Goal: Transaction & Acquisition: Purchase product/service

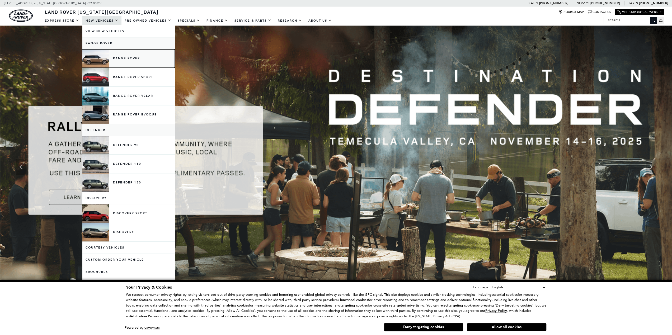
click at [114, 57] on link "Range Rover" at bounding box center [128, 58] width 92 height 18
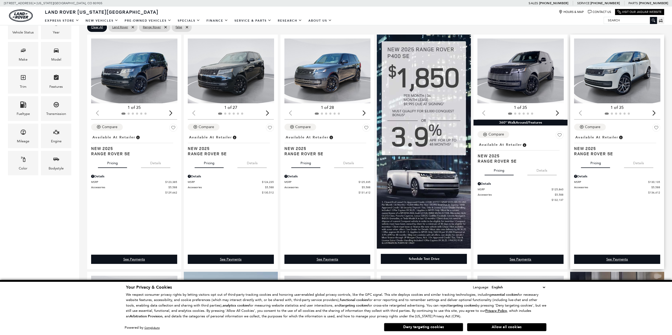
click at [606, 89] on img "1 / 2" at bounding box center [617, 71] width 87 height 65
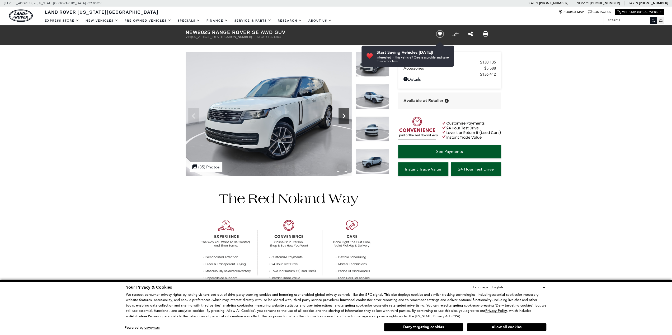
click at [345, 115] on icon "Next" at bounding box center [343, 115] width 3 height 5
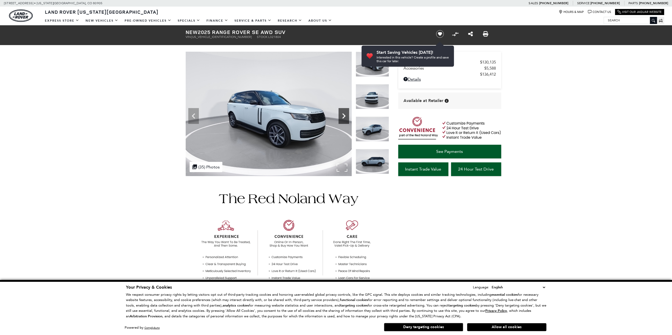
click at [345, 115] on icon "Next" at bounding box center [343, 115] width 3 height 5
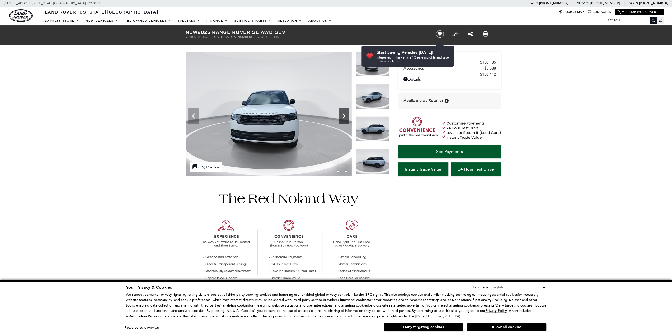
click at [345, 115] on icon "Next" at bounding box center [343, 115] width 3 height 5
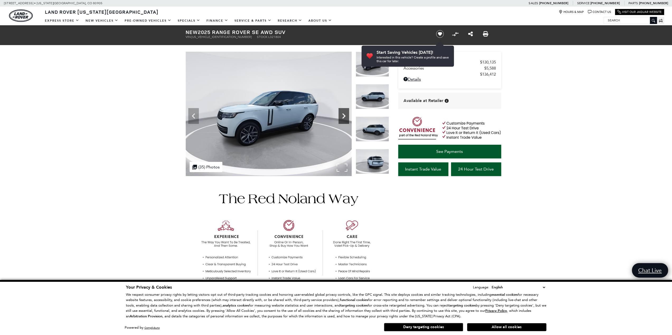
click at [345, 115] on icon "Next" at bounding box center [343, 115] width 3 height 5
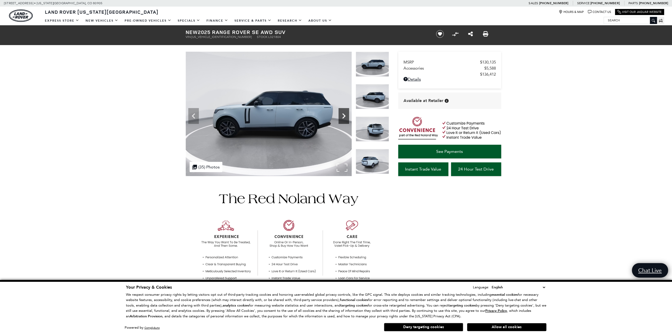
click at [345, 115] on icon "Next" at bounding box center [343, 115] width 3 height 5
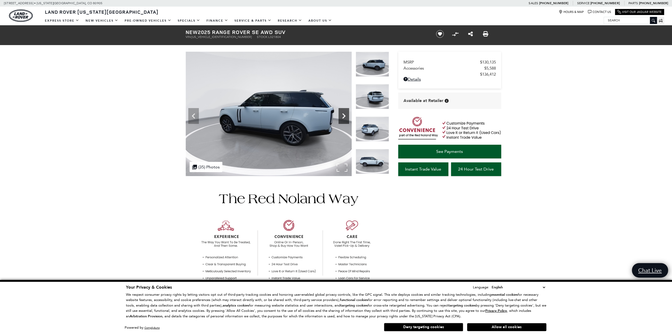
click at [345, 115] on icon "Next" at bounding box center [343, 115] width 3 height 5
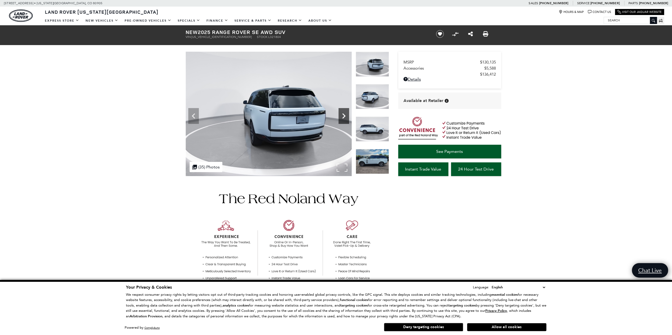
click at [345, 115] on icon "Next" at bounding box center [343, 115] width 3 height 5
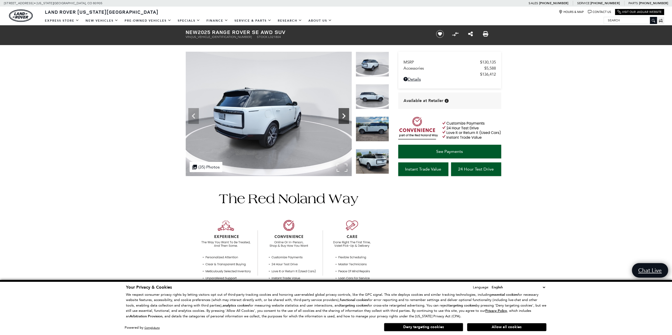
click at [345, 115] on icon "Next" at bounding box center [343, 115] width 3 height 5
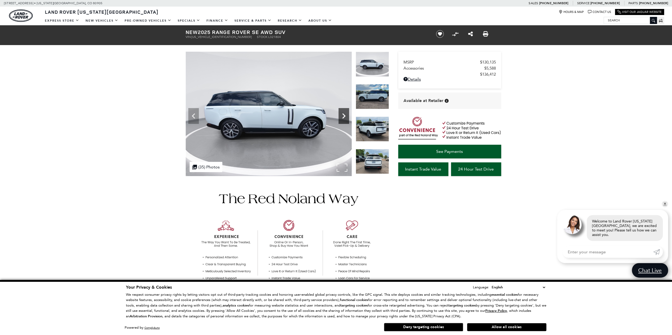
click at [345, 115] on icon "Next" at bounding box center [343, 115] width 3 height 5
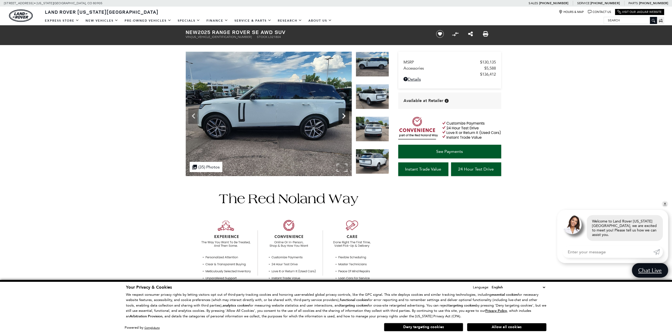
click at [345, 115] on icon "Next" at bounding box center [343, 115] width 3 height 5
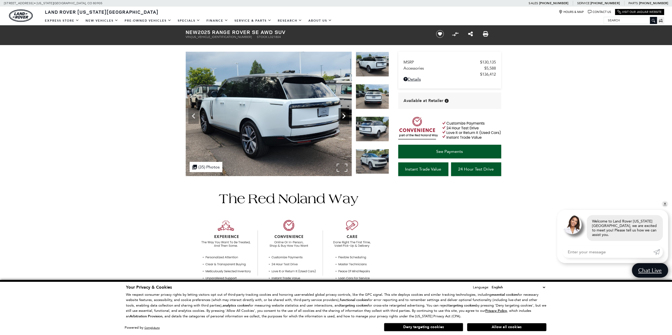
click at [345, 115] on icon "Next" at bounding box center [343, 115] width 3 height 5
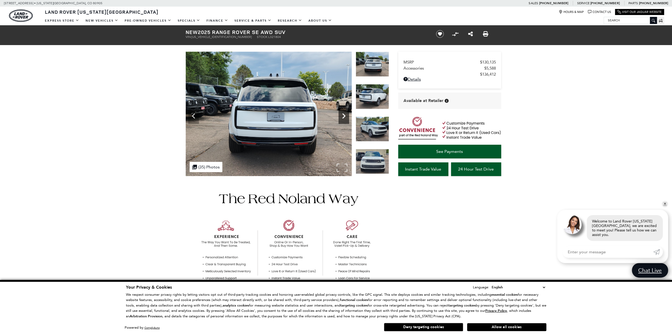
click at [345, 115] on icon "Next" at bounding box center [343, 115] width 3 height 5
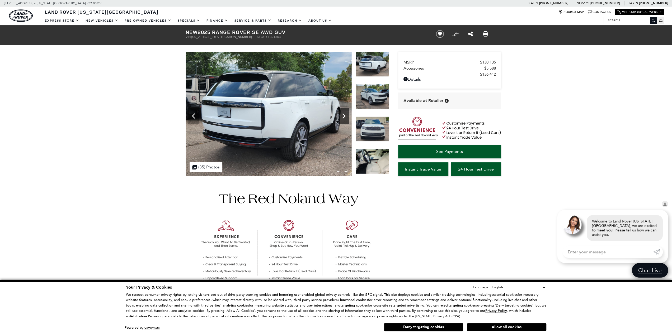
click at [345, 115] on icon "Next" at bounding box center [343, 115] width 3 height 5
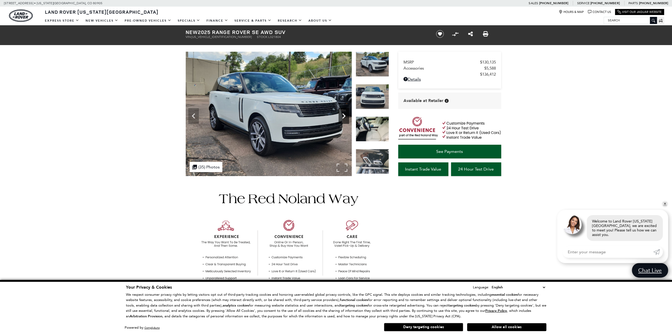
click at [345, 115] on icon "Next" at bounding box center [343, 115] width 3 height 5
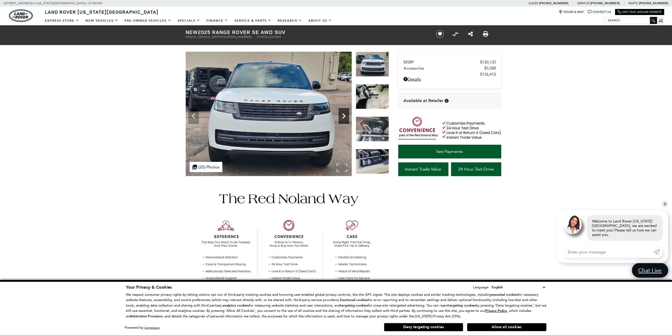
click at [345, 115] on icon "Next" at bounding box center [343, 115] width 3 height 5
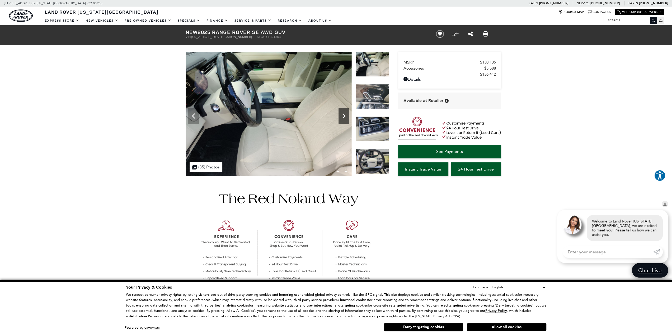
click at [345, 115] on icon "Next" at bounding box center [343, 115] width 3 height 5
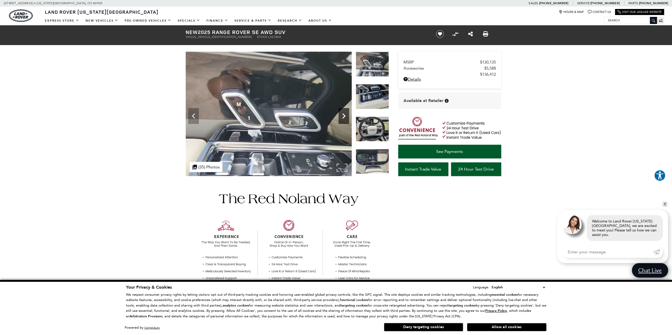
click at [345, 115] on icon "Next" at bounding box center [343, 115] width 3 height 5
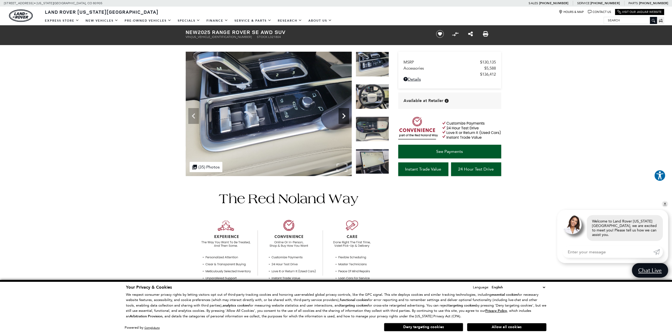
click at [345, 115] on icon "Next" at bounding box center [343, 115] width 3 height 5
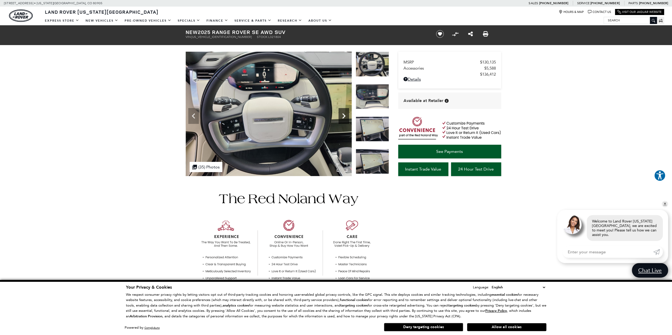
click at [345, 115] on icon "Next" at bounding box center [343, 115] width 3 height 5
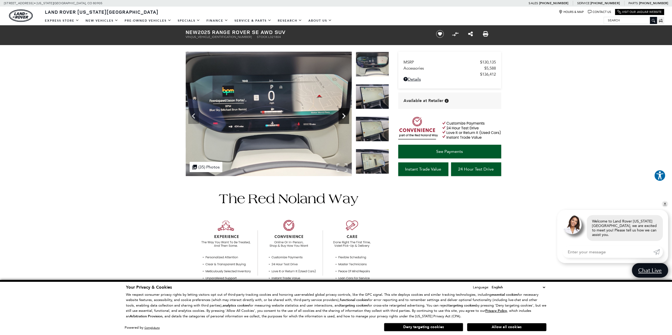
click at [345, 115] on icon "Next" at bounding box center [343, 115] width 3 height 5
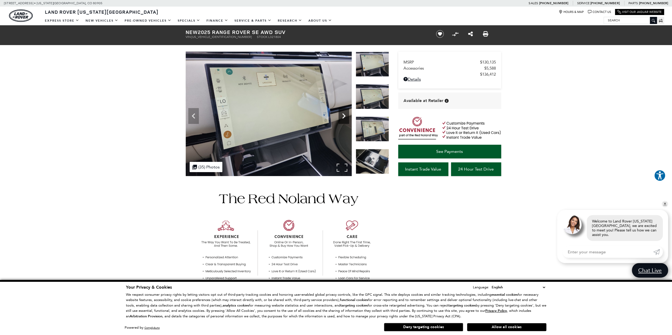
click at [345, 115] on icon "Next" at bounding box center [343, 115] width 3 height 5
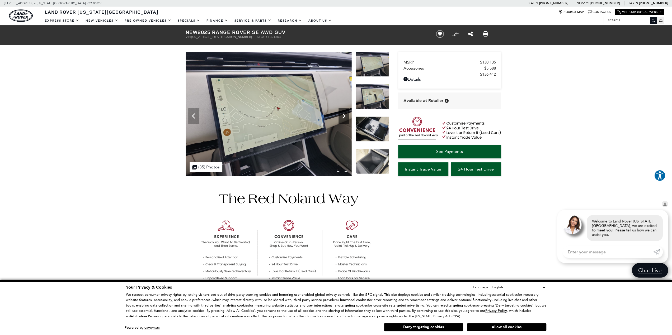
click at [345, 115] on icon "Next" at bounding box center [343, 115] width 3 height 5
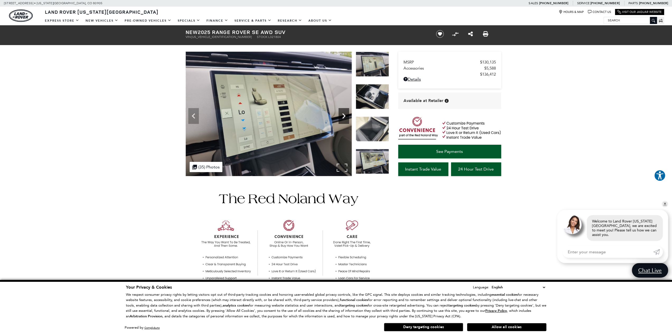
click at [345, 115] on icon "Next" at bounding box center [343, 115] width 3 height 5
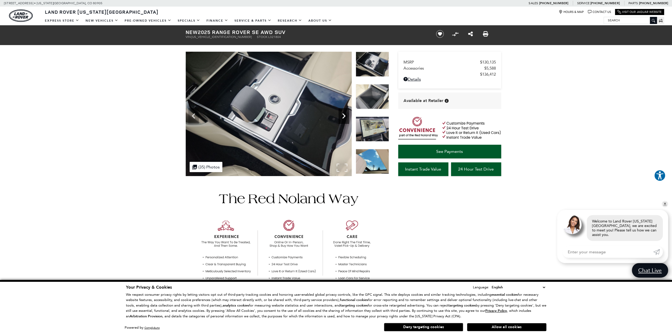
click at [345, 115] on icon "Next" at bounding box center [343, 115] width 3 height 5
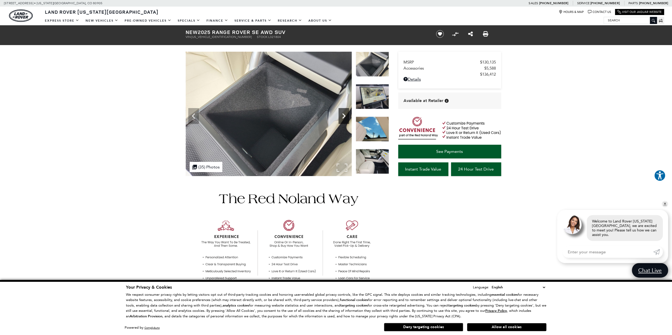
click at [345, 115] on icon "Next" at bounding box center [343, 115] width 3 height 5
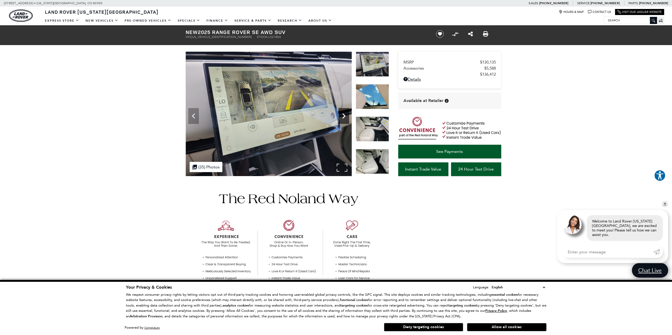
click at [345, 115] on icon "Next" at bounding box center [343, 115] width 3 height 5
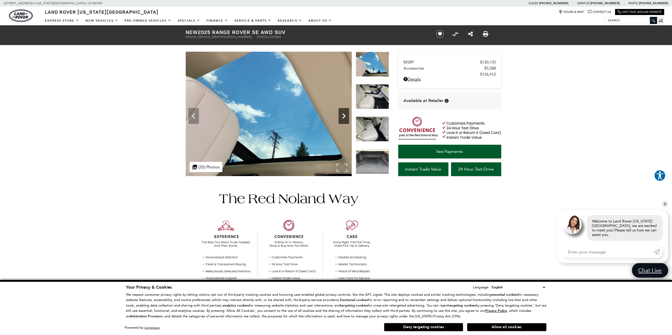
click at [345, 115] on icon "Next" at bounding box center [343, 115] width 3 height 5
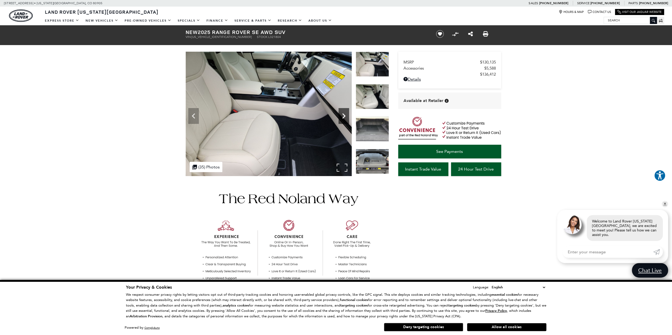
click at [345, 115] on icon "Next" at bounding box center [343, 115] width 3 height 5
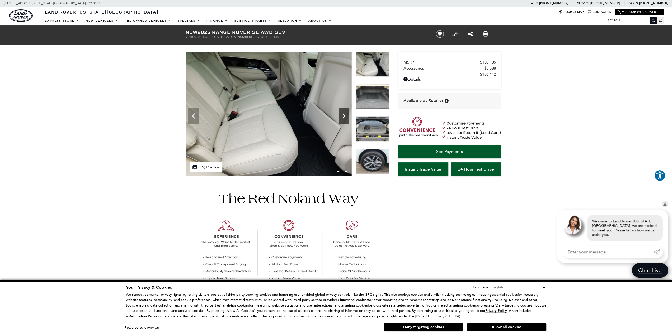
click at [345, 115] on icon "Next" at bounding box center [343, 115] width 3 height 5
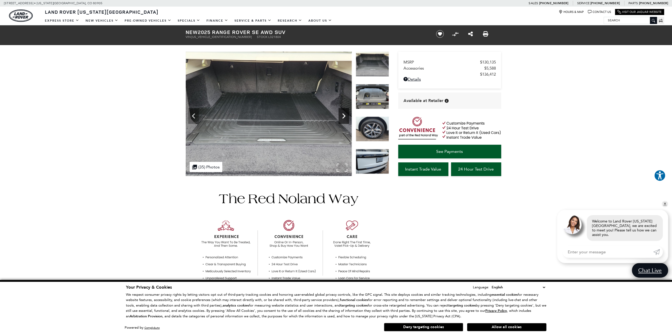
click at [345, 115] on icon "Next" at bounding box center [343, 115] width 3 height 5
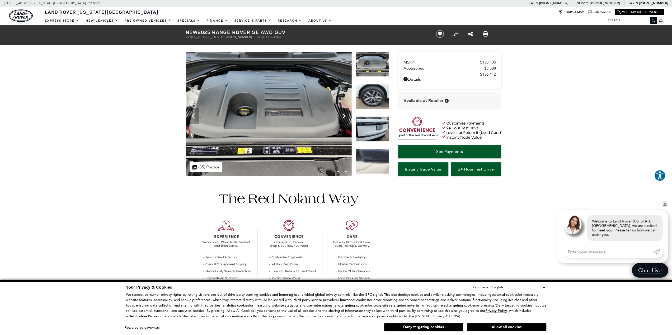
click at [345, 115] on icon "Next" at bounding box center [343, 115] width 3 height 5
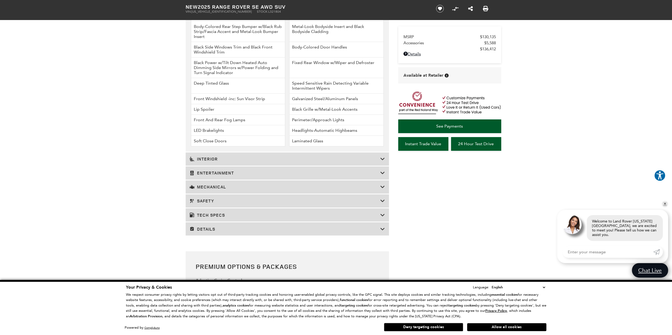
scroll to position [792, 0]
click at [331, 160] on h3 "Interior" at bounding box center [284, 158] width 191 height 5
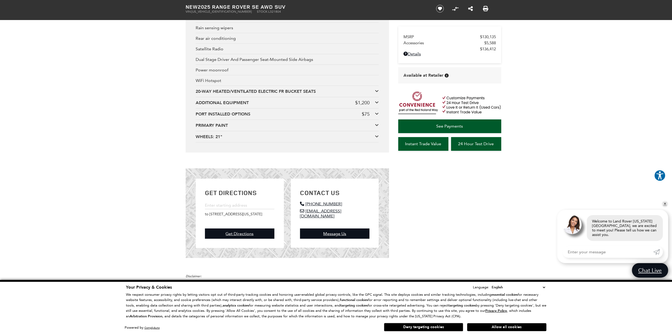
scroll to position [1319, 0]
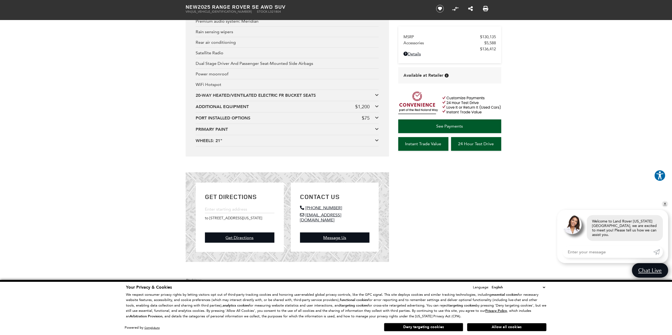
click at [368, 97] on div "20-WAY HEATED/VENTILATED ELECTRIC FR BUCKET SEATS" at bounding box center [285, 96] width 179 height 6
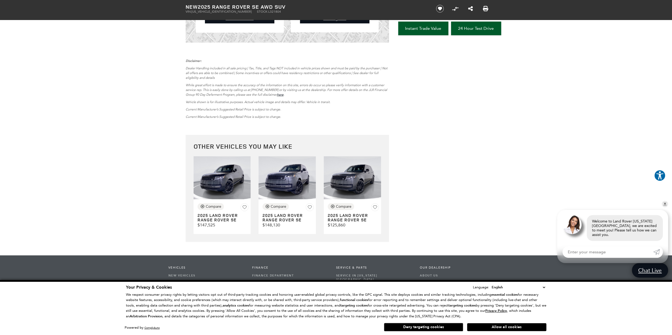
scroll to position [1606, 0]
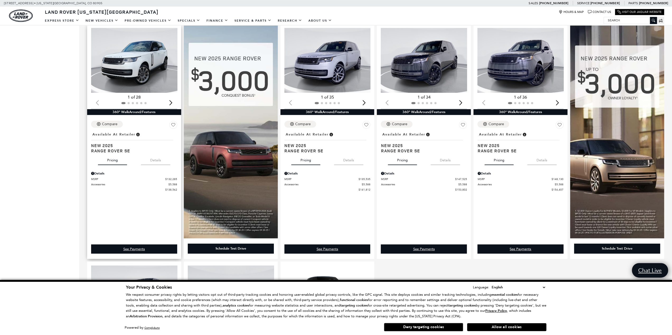
scroll to position [396, 0]
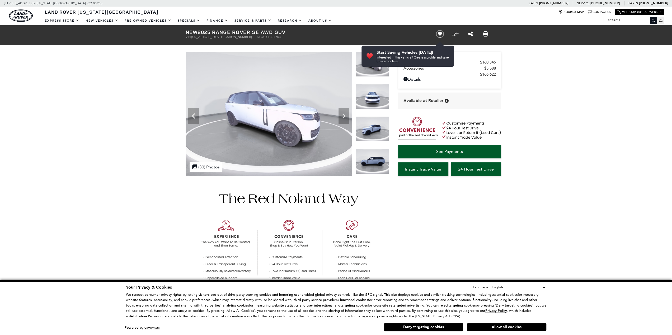
click at [376, 130] on img at bounding box center [371, 129] width 33 height 25
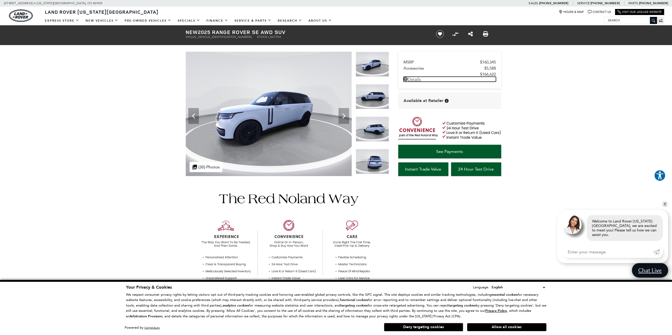
click at [415, 78] on link "Details - about pricing for: New 2025 Range Rover SE AWD SUV" at bounding box center [449, 79] width 92 height 5
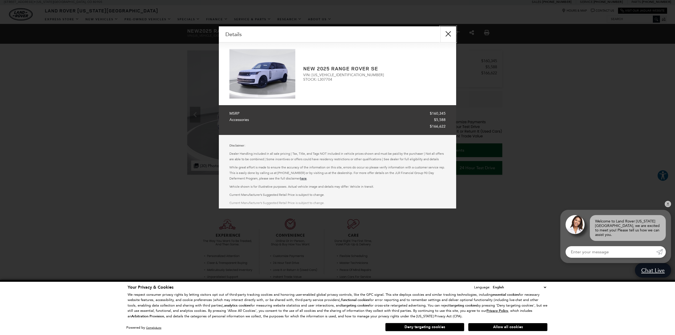
click at [450, 37] on button "close" at bounding box center [449, 34] width 16 height 16
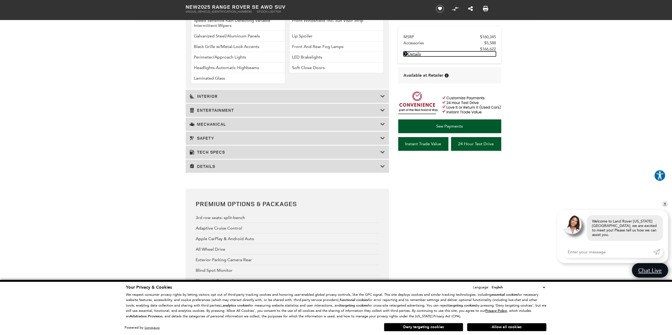
scroll to position [872, 0]
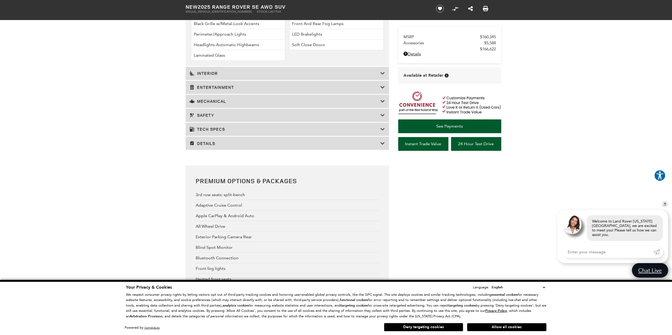
click at [260, 74] on h3 "Interior" at bounding box center [284, 73] width 191 height 5
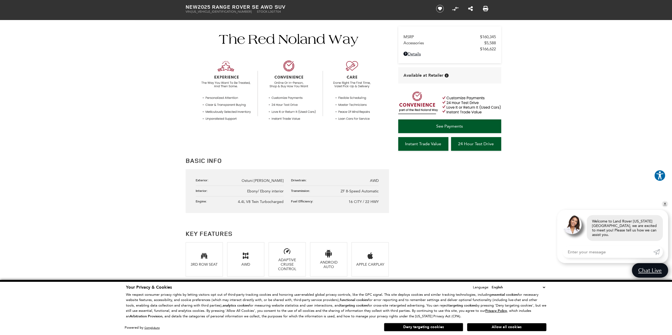
scroll to position [0, 0]
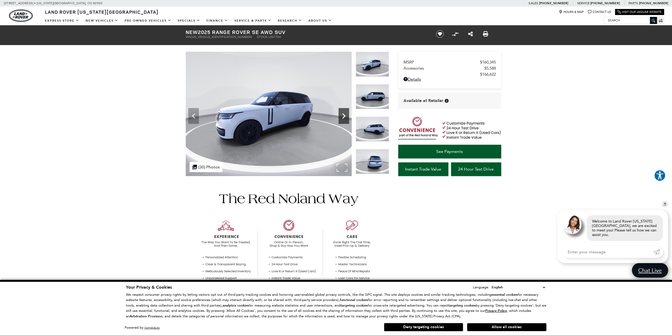
click at [344, 120] on icon "Next" at bounding box center [343, 116] width 11 height 11
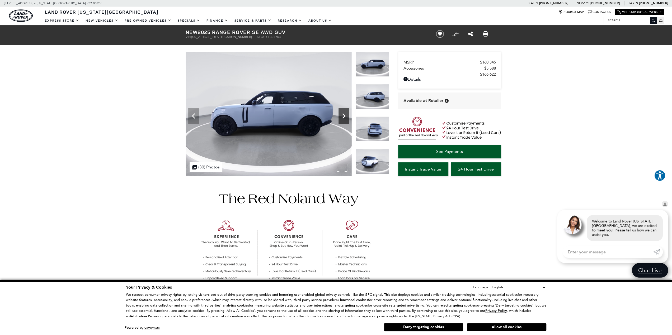
click at [344, 120] on icon "Next" at bounding box center [343, 116] width 11 height 11
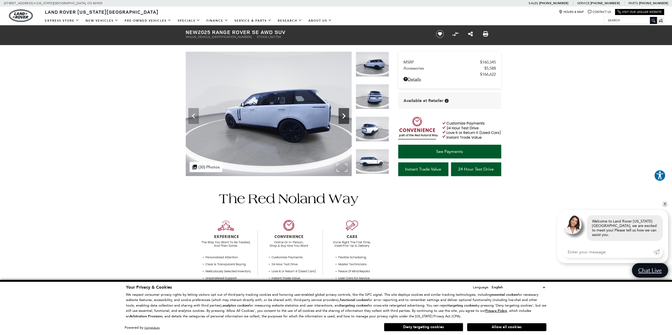
click at [344, 120] on icon "Next" at bounding box center [343, 116] width 11 height 11
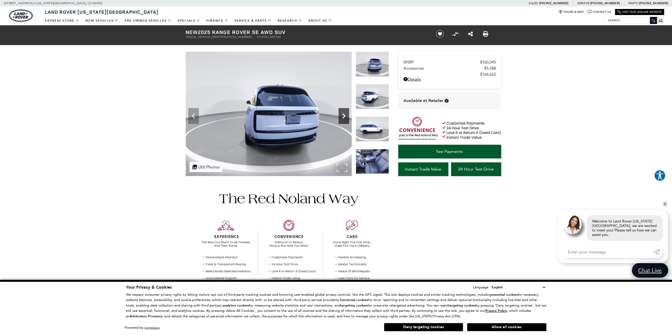
click at [344, 120] on icon "Next" at bounding box center [343, 116] width 11 height 11
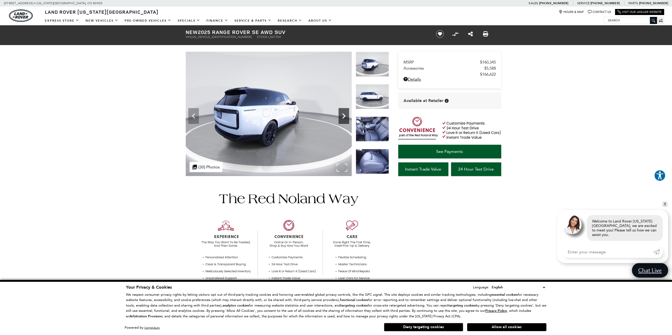
click at [344, 120] on icon "Next" at bounding box center [343, 116] width 11 height 11
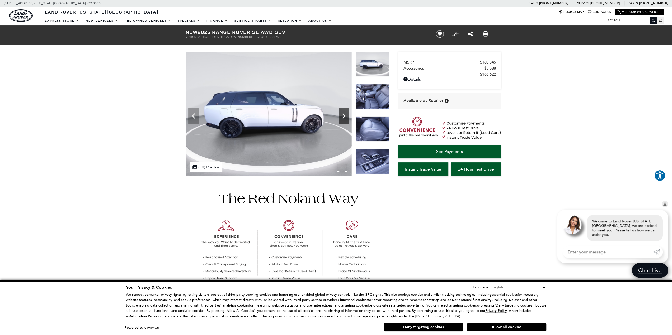
click at [344, 120] on icon "Next" at bounding box center [343, 116] width 11 height 11
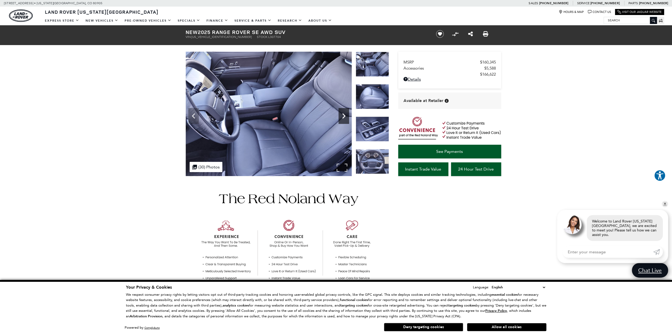
click at [344, 120] on icon "Next" at bounding box center [343, 116] width 11 height 11
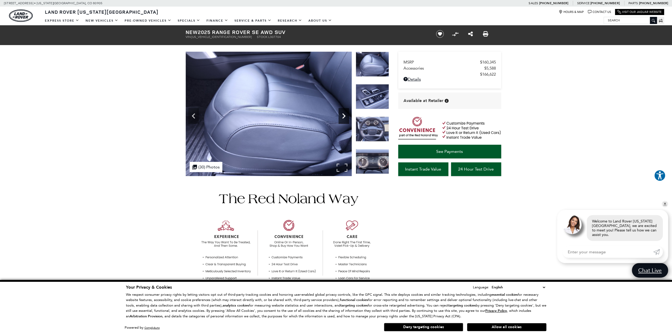
click at [344, 120] on icon "Next" at bounding box center [343, 116] width 11 height 11
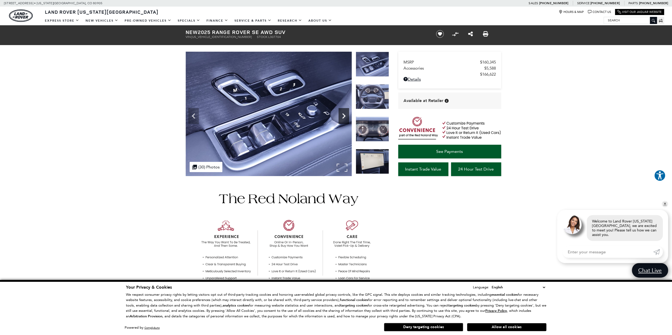
click at [344, 120] on icon "Next" at bounding box center [343, 116] width 11 height 11
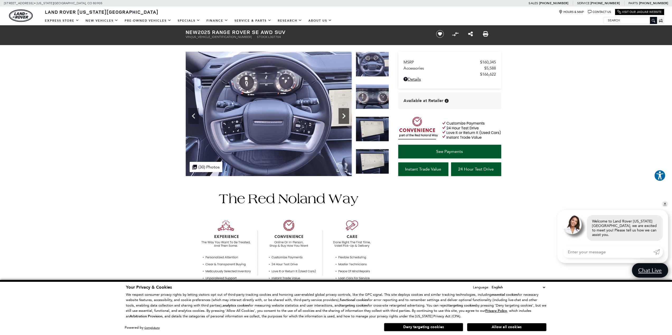
click at [344, 120] on icon "Next" at bounding box center [343, 116] width 11 height 11
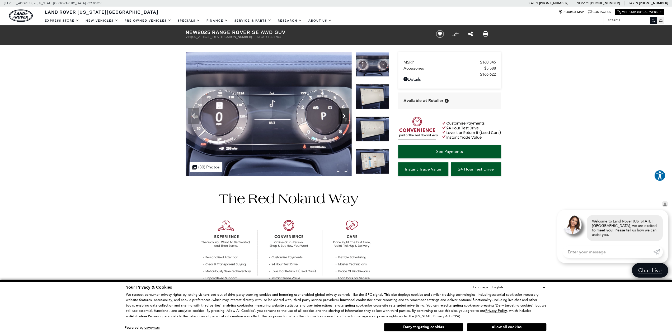
click at [344, 120] on icon "Next" at bounding box center [343, 116] width 11 height 11
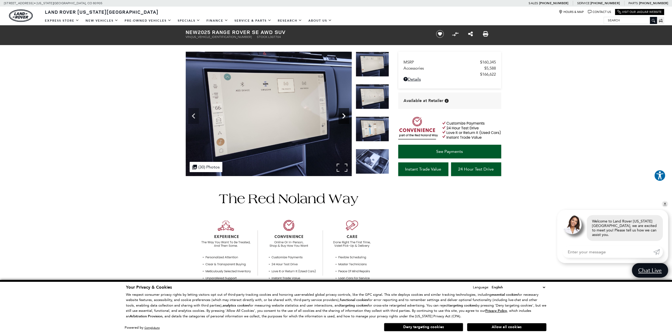
click at [344, 120] on icon "Next" at bounding box center [343, 116] width 11 height 11
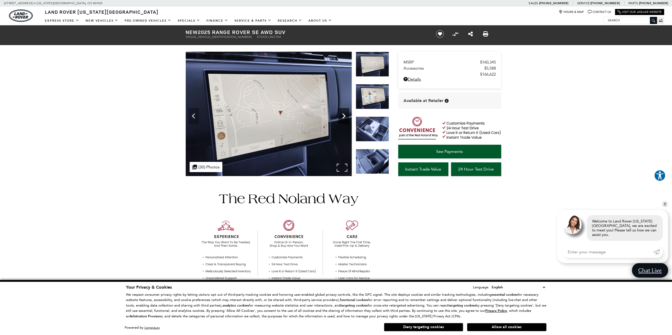
click at [344, 120] on icon "Next" at bounding box center [343, 116] width 11 height 11
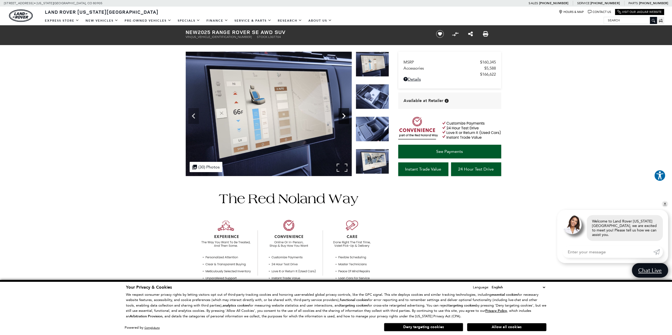
click at [344, 120] on icon "Next" at bounding box center [343, 116] width 11 height 11
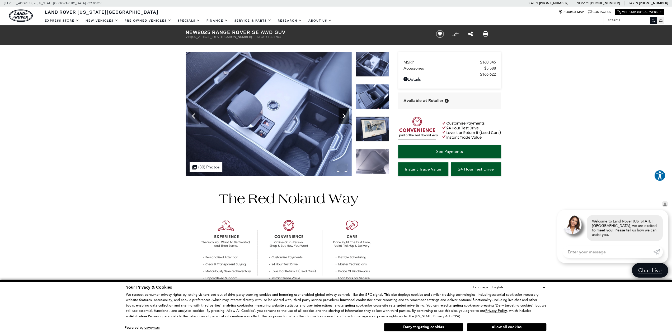
click at [344, 120] on icon "Next" at bounding box center [343, 116] width 11 height 11
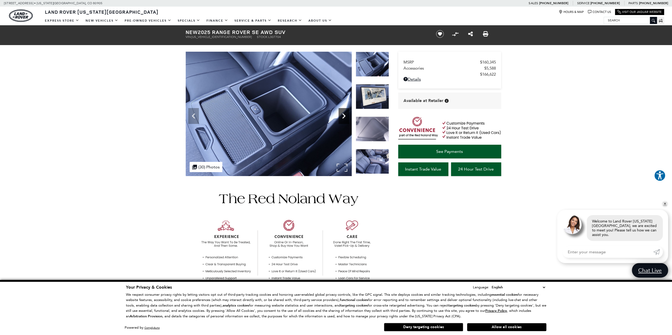
click at [344, 120] on icon "Next" at bounding box center [343, 116] width 11 height 11
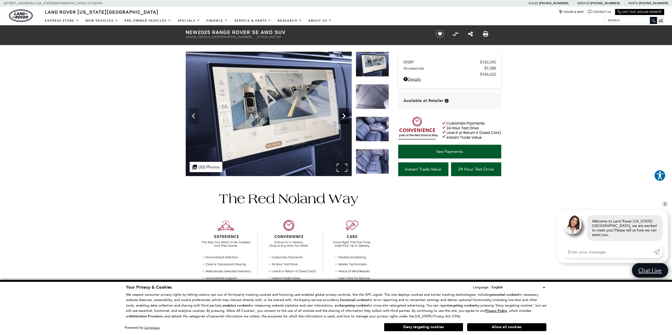
click at [344, 120] on icon "Next" at bounding box center [343, 116] width 11 height 11
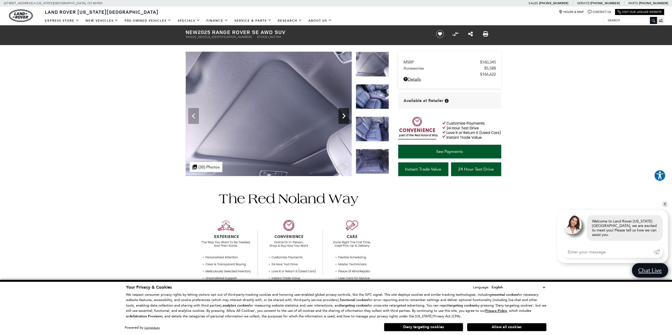
click at [344, 120] on icon "Next" at bounding box center [343, 116] width 11 height 11
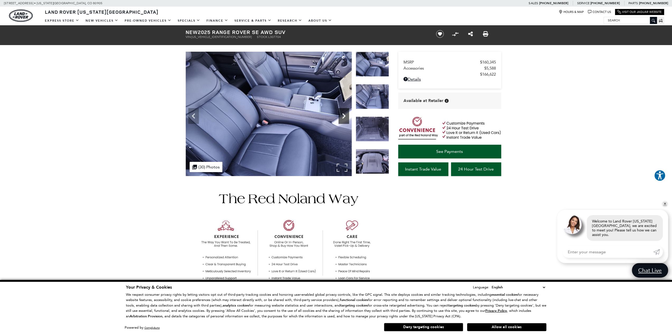
click at [344, 120] on icon "Next" at bounding box center [343, 116] width 11 height 11
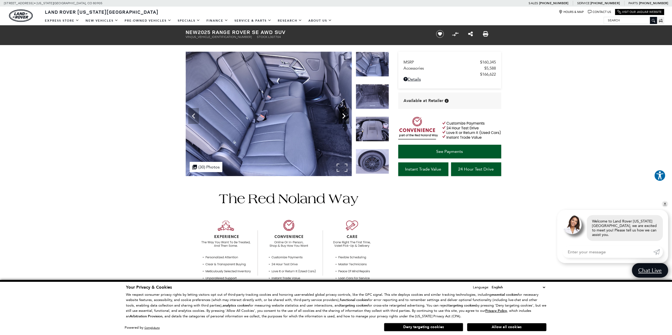
click at [344, 120] on icon "Next" at bounding box center [343, 116] width 11 height 11
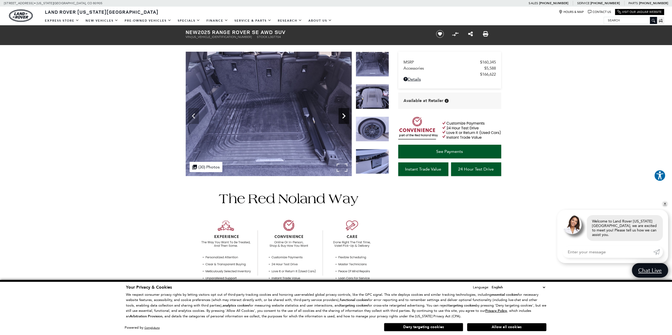
click at [344, 120] on icon "Next" at bounding box center [343, 116] width 11 height 11
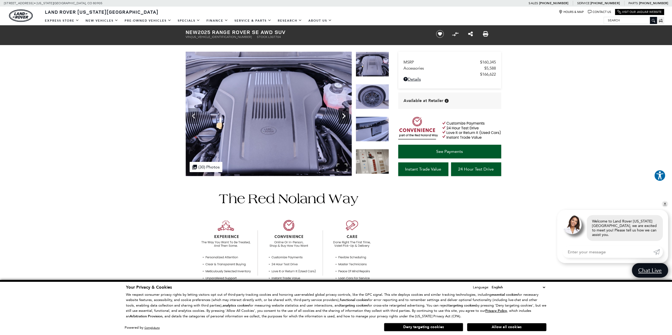
click at [344, 120] on icon "Next" at bounding box center [343, 116] width 11 height 11
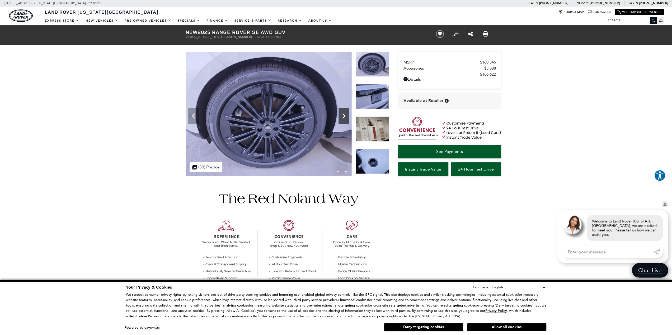
click at [344, 120] on icon "Next" at bounding box center [343, 116] width 11 height 11
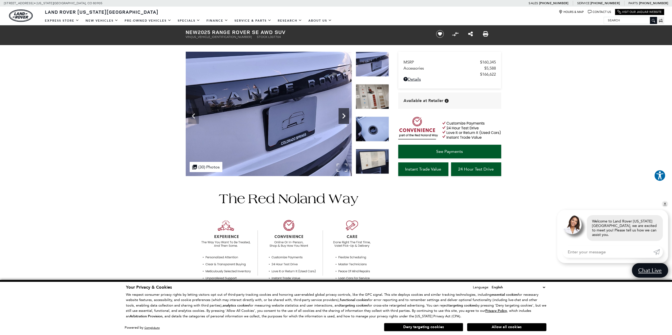
click at [344, 120] on icon "Next" at bounding box center [343, 116] width 11 height 11
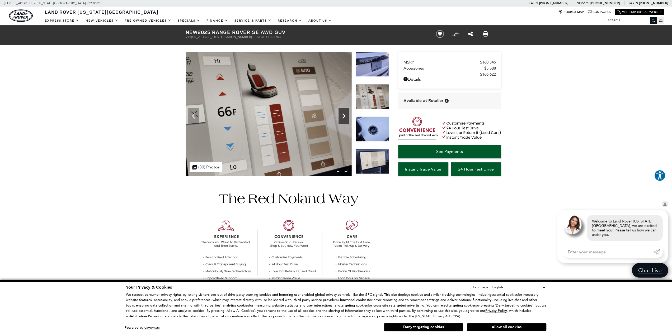
click at [344, 120] on icon "Next" at bounding box center [343, 116] width 11 height 11
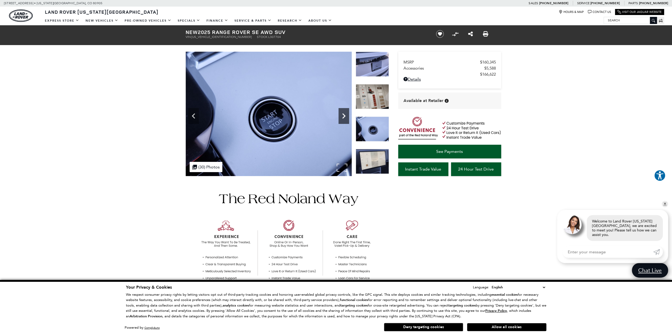
click at [344, 120] on icon "Next" at bounding box center [343, 116] width 11 height 11
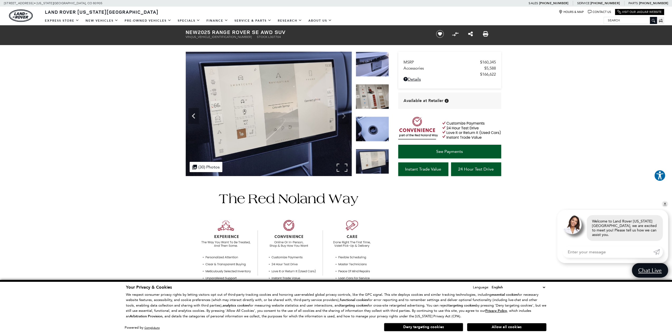
click at [344, 120] on img at bounding box center [268, 114] width 166 height 125
